Goal: Task Accomplishment & Management: Use online tool/utility

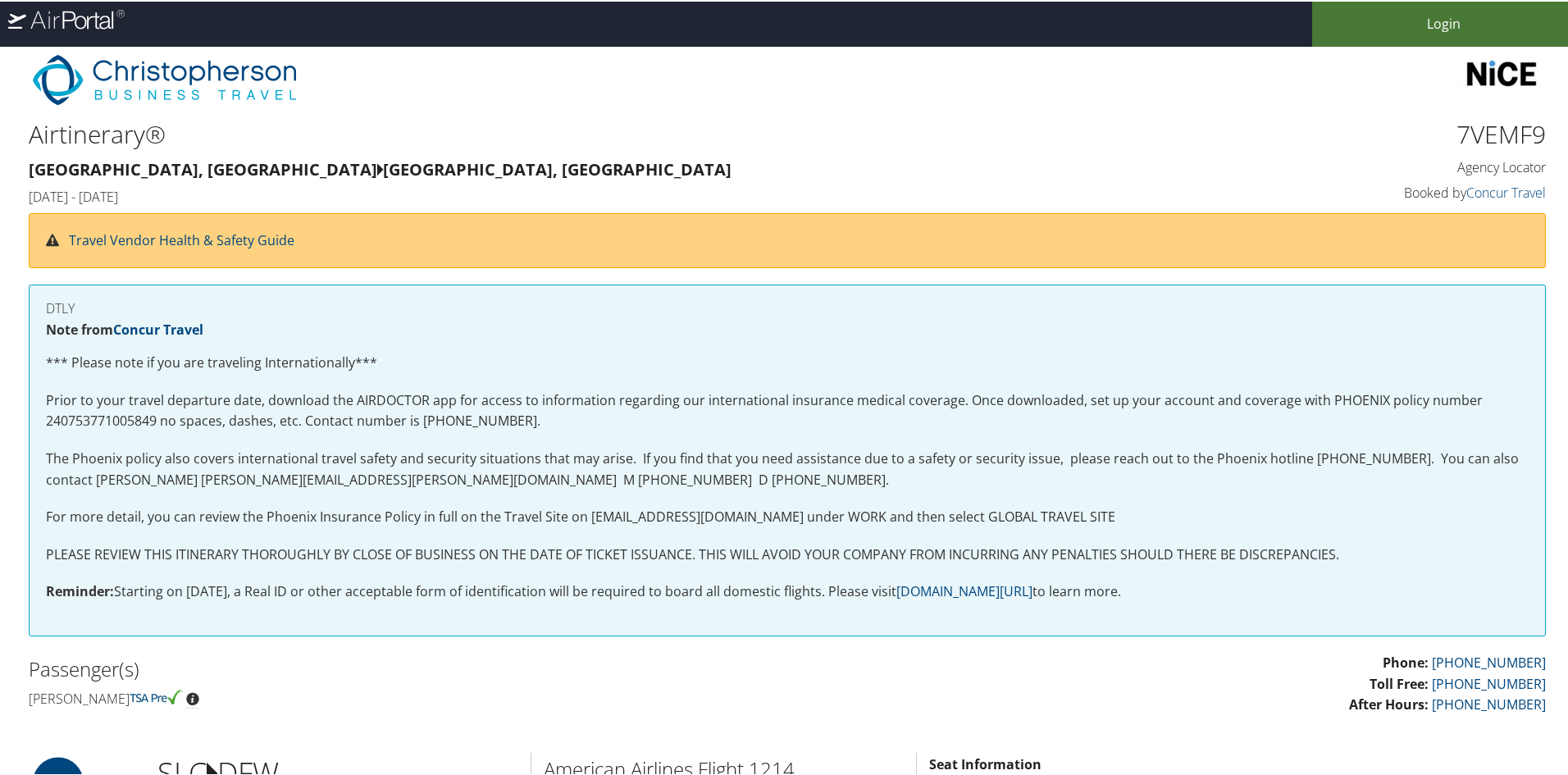
drag, startPoint x: 1405, startPoint y: 18, endPoint x: 1384, endPoint y: 17, distance: 21.0
click at [1405, 18] on link "Login" at bounding box center [1444, 23] width 263 height 45
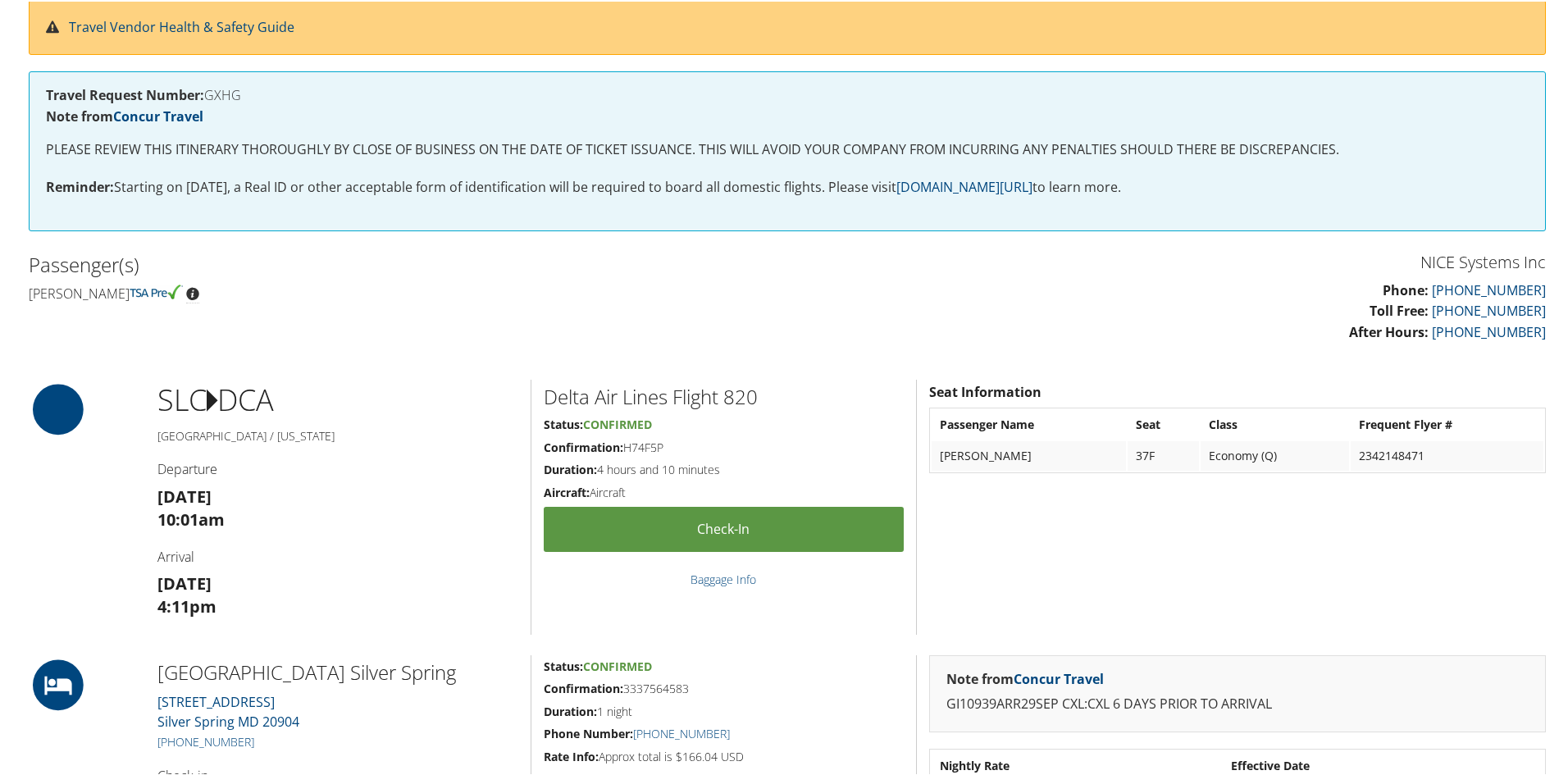
scroll to position [308, 0]
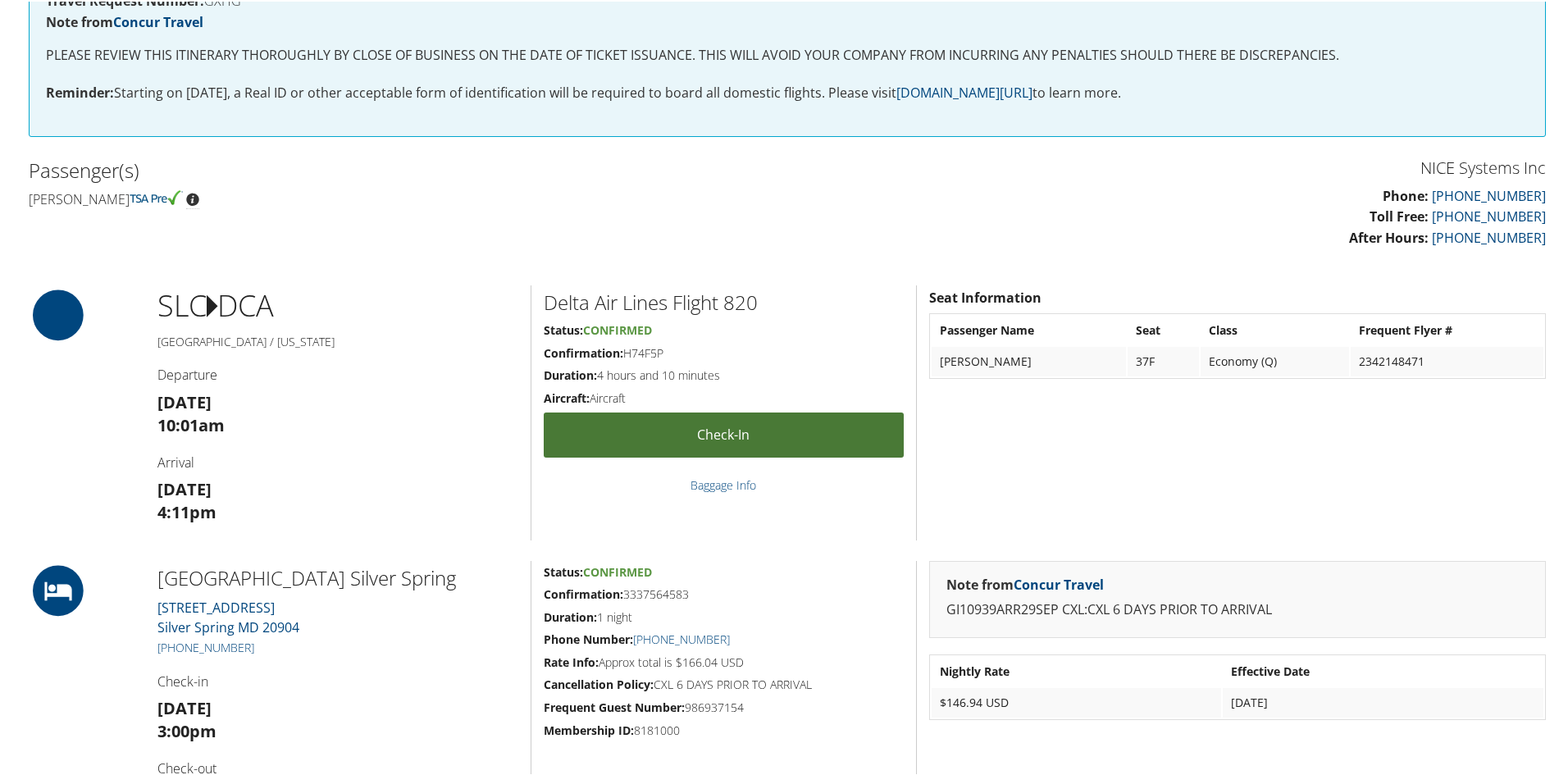
click at [854, 440] on link "Check-in" at bounding box center [724, 433] width 360 height 45
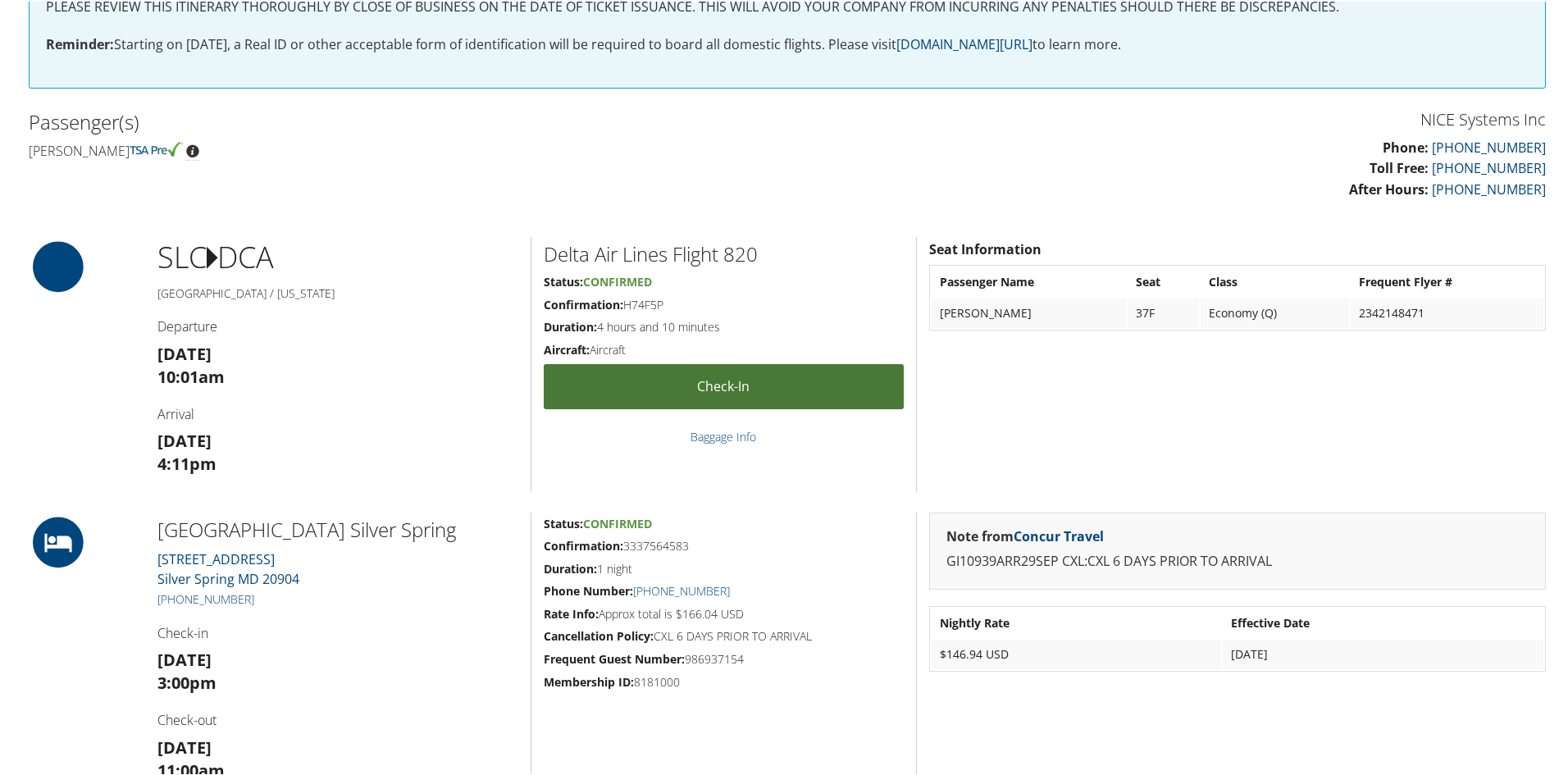
scroll to position [355, 0]
